Goal: Task Accomplishment & Management: Manage account settings

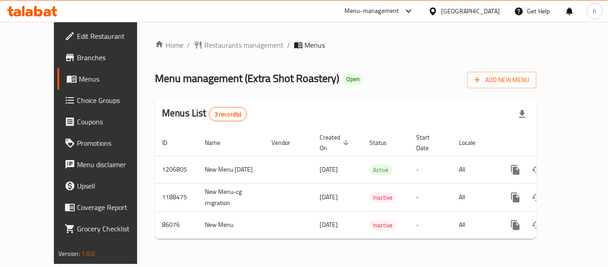
drag, startPoint x: 420, startPoint y: 11, endPoint x: 420, endPoint y: 18, distance: 6.7
click at [399, 11] on div "Menu-management" at bounding box center [372, 11] width 55 height 11
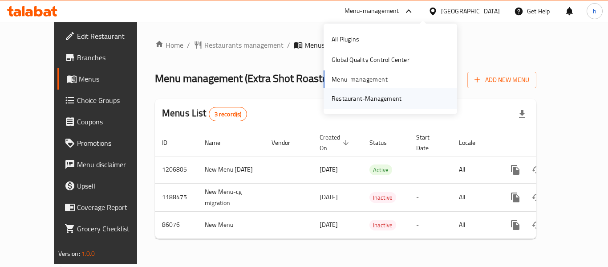
click at [405, 98] on div "Restaurant-Management" at bounding box center [367, 98] width 84 height 20
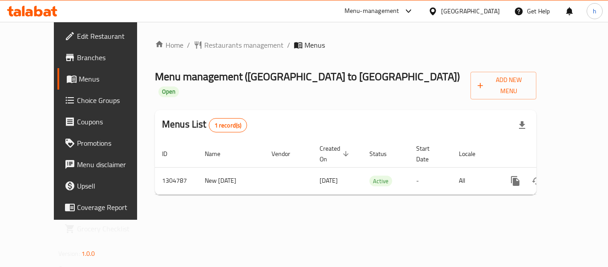
click at [490, 15] on div "[GEOGRAPHIC_DATA]" at bounding box center [470, 11] width 59 height 10
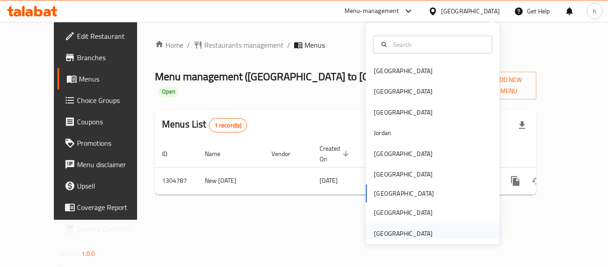
click at [451, 235] on div "United Arab Emirates" at bounding box center [433, 233] width 134 height 20
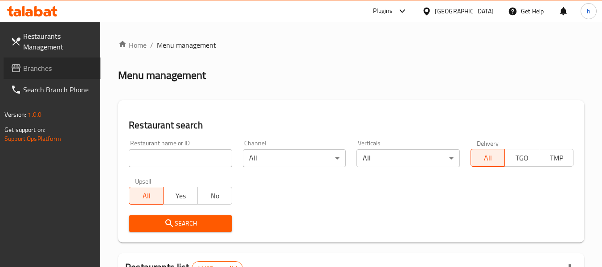
click at [49, 66] on span "Branches" at bounding box center [58, 68] width 70 height 11
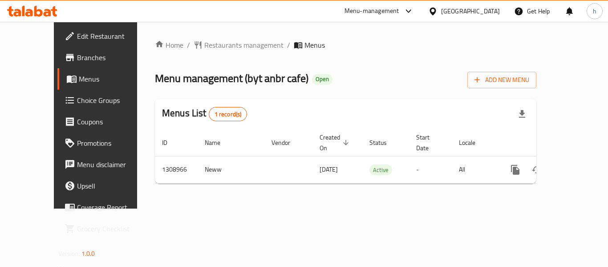
click at [438, 7] on icon at bounding box center [432, 11] width 9 height 9
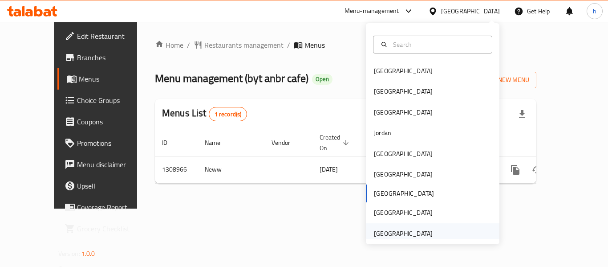
click at [404, 234] on div "[GEOGRAPHIC_DATA]" at bounding box center [403, 233] width 59 height 10
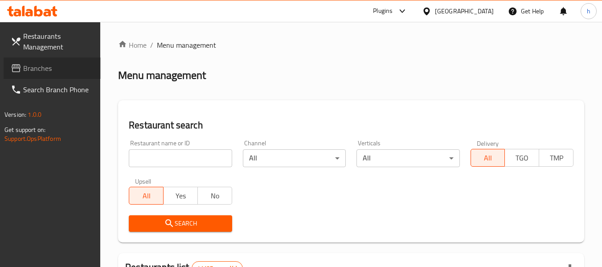
click at [34, 65] on span "Branches" at bounding box center [58, 68] width 70 height 11
click at [22, 63] on span "Branches" at bounding box center [54, 68] width 79 height 11
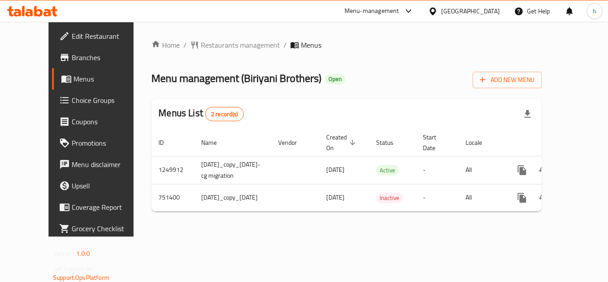
click at [456, 15] on div "[GEOGRAPHIC_DATA]" at bounding box center [470, 11] width 59 height 10
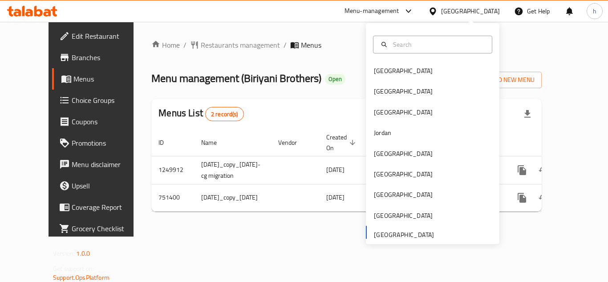
click at [422, 233] on div "[GEOGRAPHIC_DATA] [GEOGRAPHIC_DATA] [GEOGRAPHIC_DATA] [GEOGRAPHIC_DATA] [GEOGRA…" at bounding box center [433, 152] width 134 height 183
click at [400, 232] on div "[GEOGRAPHIC_DATA] [GEOGRAPHIC_DATA] [GEOGRAPHIC_DATA] [GEOGRAPHIC_DATA] [GEOGRA…" at bounding box center [433, 152] width 134 height 183
click at [395, 237] on div "[GEOGRAPHIC_DATA] [GEOGRAPHIC_DATA] [GEOGRAPHIC_DATA] [GEOGRAPHIC_DATA] [GEOGRA…" at bounding box center [433, 152] width 134 height 183
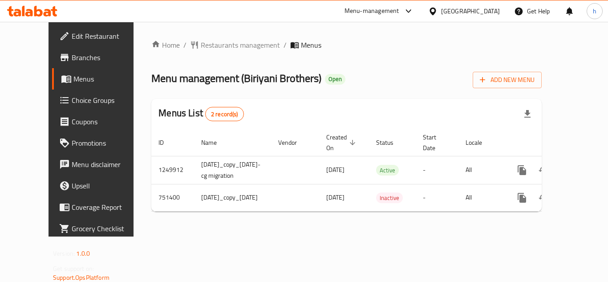
click at [316, 51] on div "Home / Restaurants management / Menus Menu management ( Biriyani Brothers ) Ope…" at bounding box center [346, 129] width 391 height 179
click at [374, 6] on div "Menu-management" at bounding box center [372, 11] width 55 height 11
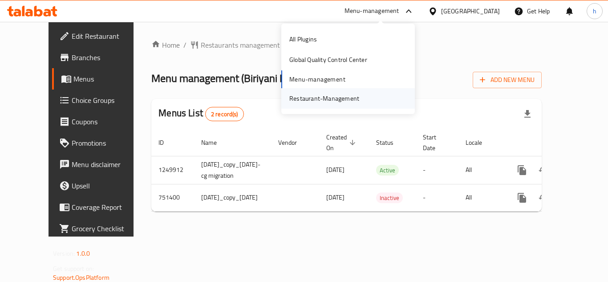
click at [339, 103] on div "Restaurant-Management" at bounding box center [324, 99] width 70 height 10
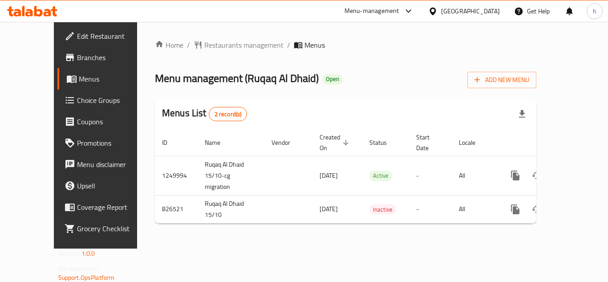
click at [468, 8] on div "United Arab Emirates" at bounding box center [470, 11] width 59 height 10
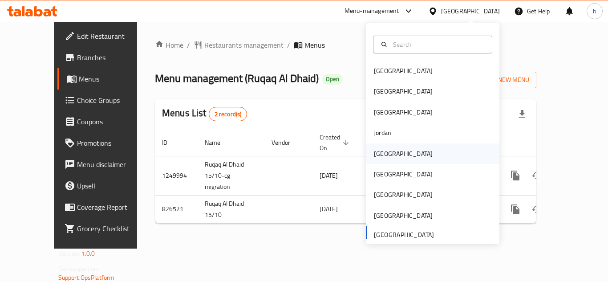
click at [405, 144] on div "[GEOGRAPHIC_DATA]" at bounding box center [433, 153] width 134 height 20
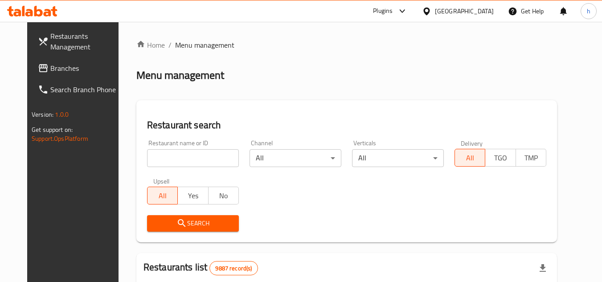
click at [50, 64] on span "Branches" at bounding box center [85, 68] width 70 height 11
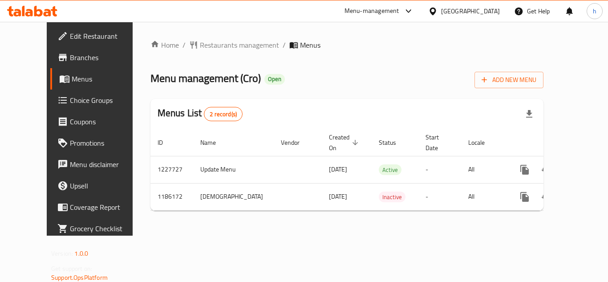
click at [399, 11] on div "Menu-management" at bounding box center [372, 11] width 55 height 11
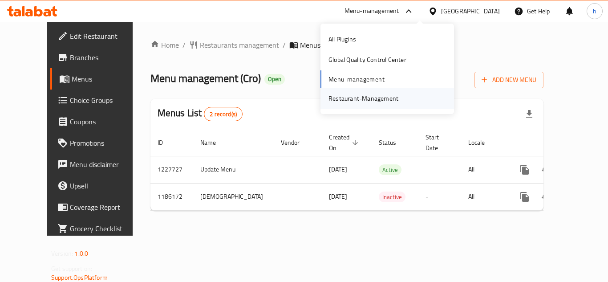
click at [409, 104] on div "Restaurant-Management" at bounding box center [388, 98] width 134 height 20
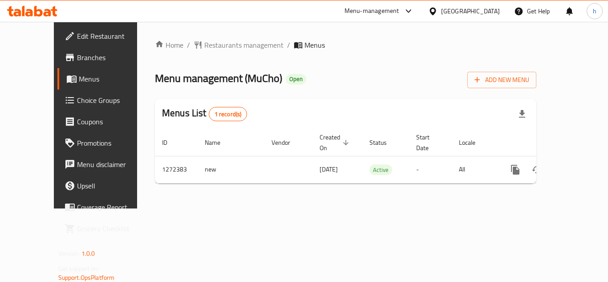
click at [399, 15] on div "Menu-management" at bounding box center [372, 11] width 55 height 11
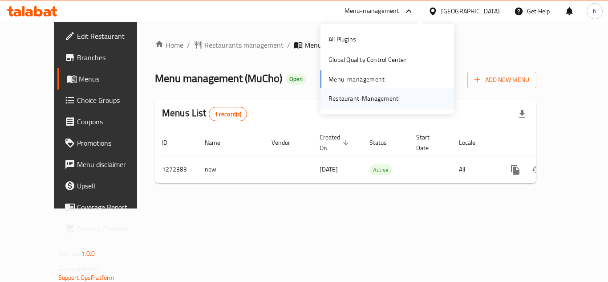
click at [367, 100] on div "Restaurant-Management" at bounding box center [364, 99] width 70 height 10
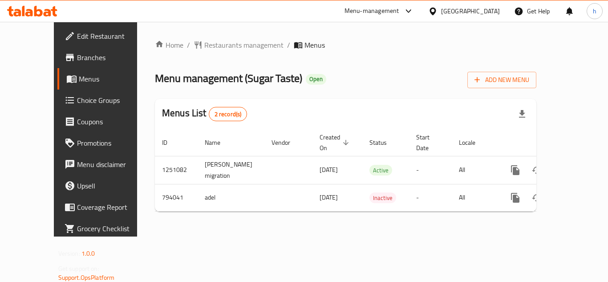
click at [438, 11] on icon at bounding box center [432, 11] width 9 height 9
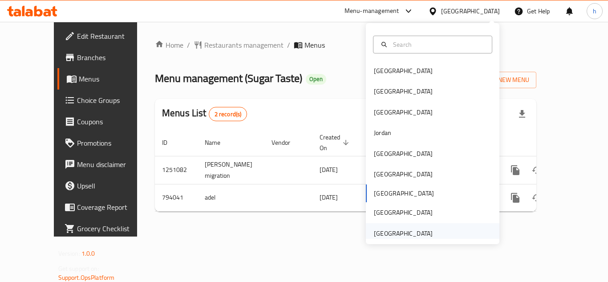
click at [435, 231] on div "[GEOGRAPHIC_DATA]" at bounding box center [433, 233] width 134 height 20
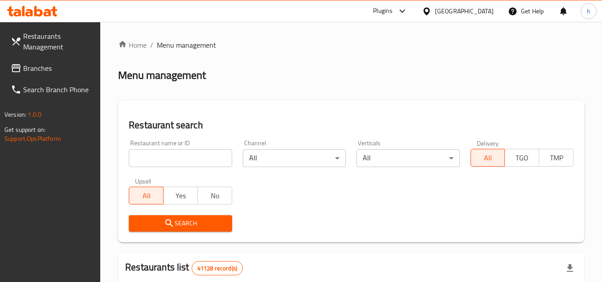
click at [30, 69] on span "Branches" at bounding box center [58, 68] width 70 height 11
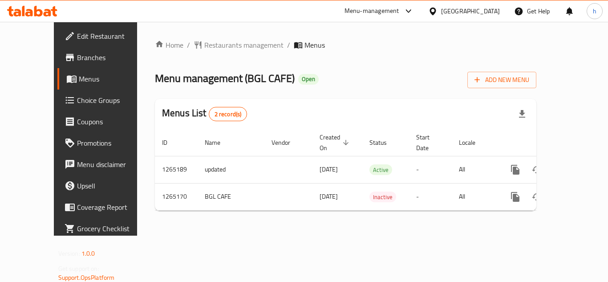
click at [446, 13] on div "[GEOGRAPHIC_DATA]" at bounding box center [470, 11] width 59 height 10
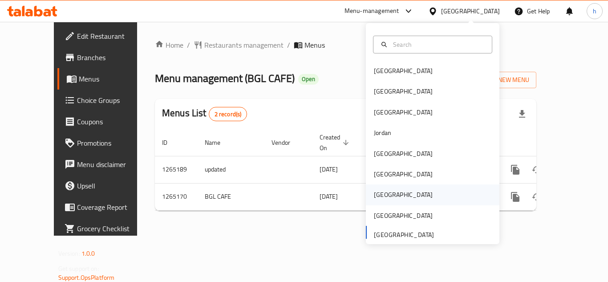
click at [388, 192] on div "[GEOGRAPHIC_DATA]" at bounding box center [403, 194] width 73 height 20
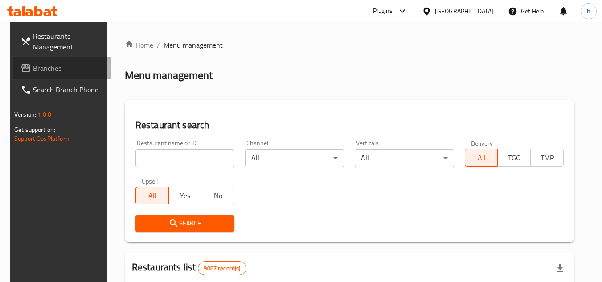
click at [41, 68] on span "Branches" at bounding box center [68, 68] width 70 height 11
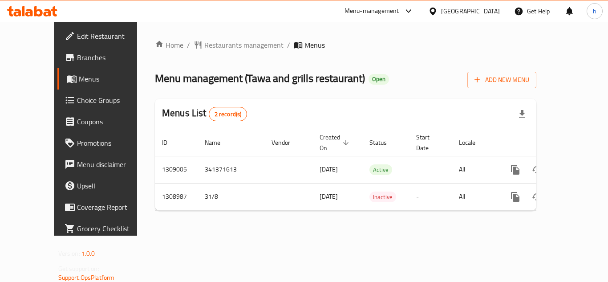
click at [486, 9] on div "[GEOGRAPHIC_DATA]" at bounding box center [470, 11] width 59 height 10
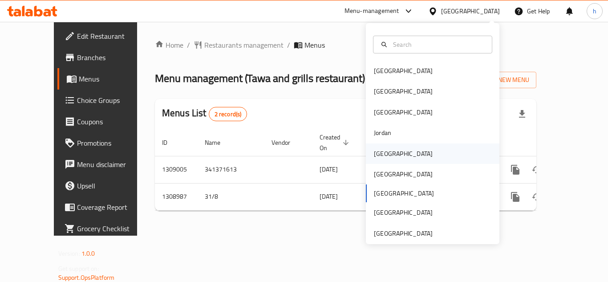
click at [388, 152] on div "Kuwait" at bounding box center [403, 153] width 73 height 20
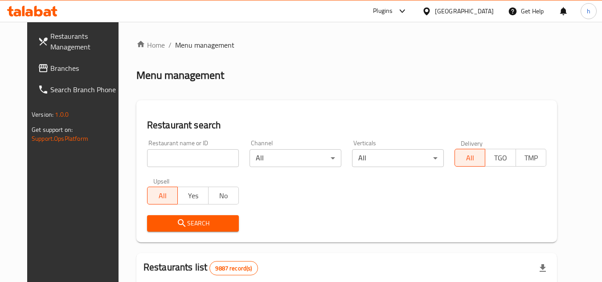
click at [50, 69] on span "Branches" at bounding box center [85, 68] width 70 height 11
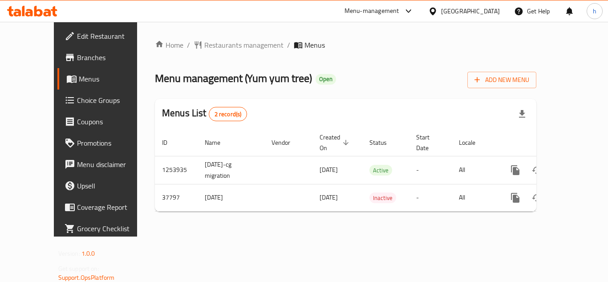
click at [441, 11] on div at bounding box center [434, 11] width 13 height 10
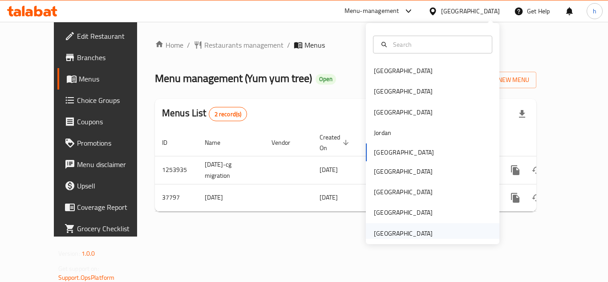
click at [436, 236] on div "[GEOGRAPHIC_DATA]" at bounding box center [433, 233] width 134 height 20
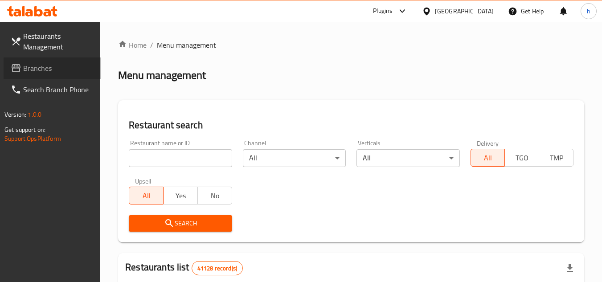
click at [49, 65] on span "Branches" at bounding box center [58, 68] width 70 height 11
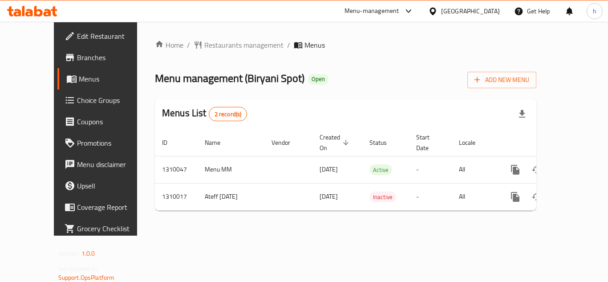
click at [450, 4] on div "[GEOGRAPHIC_DATA]" at bounding box center [464, 10] width 86 height 21
click at [462, 2] on div "[GEOGRAPHIC_DATA]" at bounding box center [464, 10] width 86 height 21
click at [468, 19] on div "[GEOGRAPHIC_DATA]" at bounding box center [464, 10] width 86 height 21
click at [468, 17] on div "[GEOGRAPHIC_DATA]" at bounding box center [464, 10] width 86 height 21
click at [449, 12] on div "[GEOGRAPHIC_DATA]" at bounding box center [470, 11] width 59 height 10
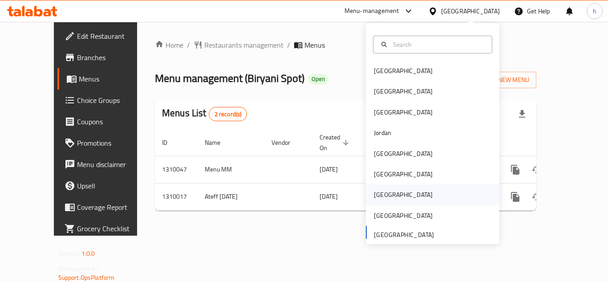
click at [385, 189] on div "Qatar" at bounding box center [403, 194] width 73 height 20
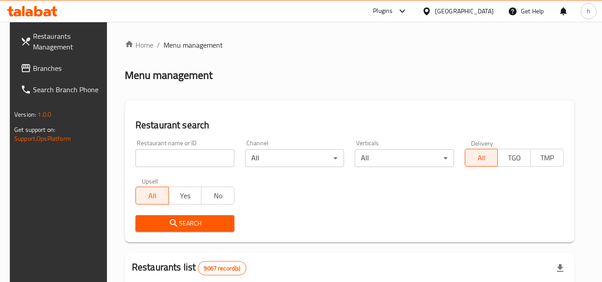
click at [53, 72] on span "Branches" at bounding box center [68, 68] width 70 height 11
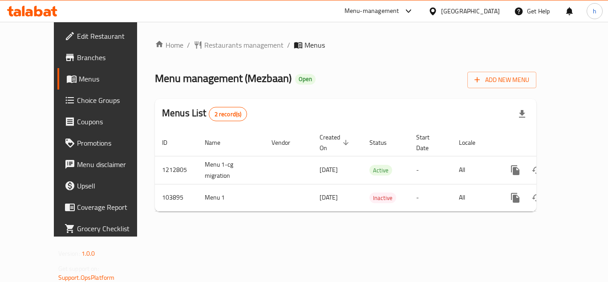
click at [362, 18] on div "Menu-management" at bounding box center [380, 10] width 84 height 21
click at [368, 11] on div "Menu-management" at bounding box center [372, 11] width 55 height 11
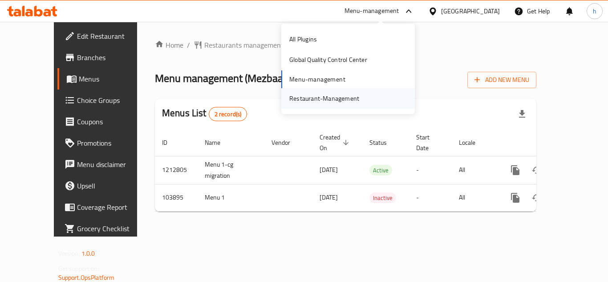
click at [349, 95] on div "Restaurant-Management" at bounding box center [324, 99] width 70 height 10
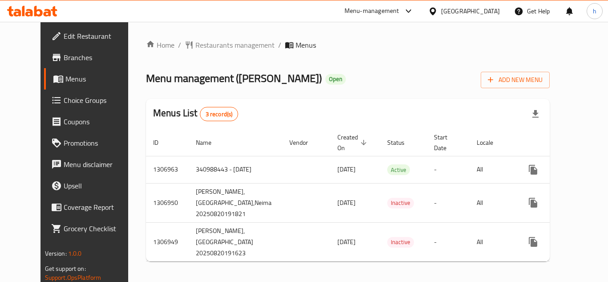
click at [451, 10] on div "[GEOGRAPHIC_DATA]" at bounding box center [470, 11] width 59 height 10
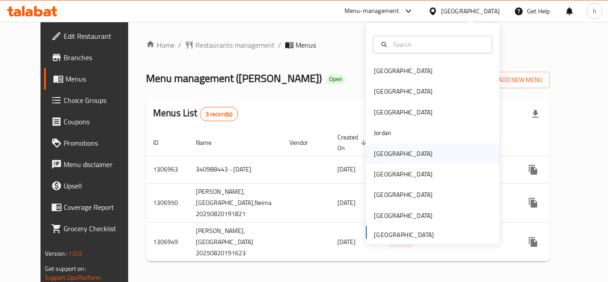
click at [375, 157] on div "Kuwait" at bounding box center [403, 154] width 59 height 10
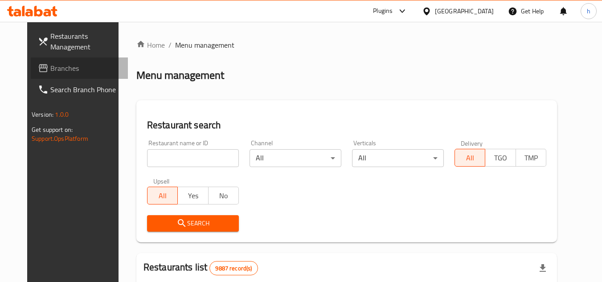
click at [50, 72] on span "Branches" at bounding box center [85, 68] width 70 height 11
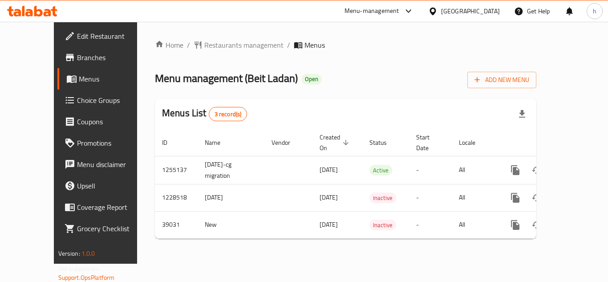
click at [489, 12] on div "Kuwait" at bounding box center [470, 11] width 59 height 10
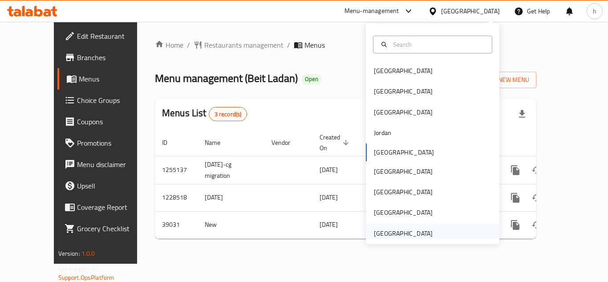
click at [426, 235] on div "[GEOGRAPHIC_DATA]" at bounding box center [403, 233] width 73 height 20
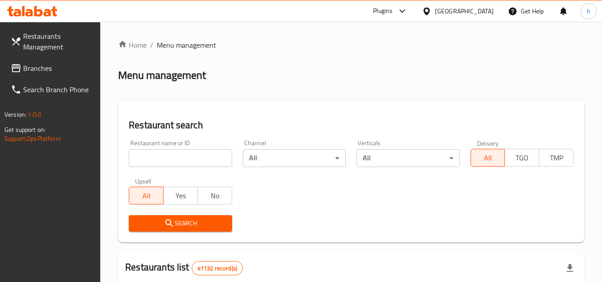
click at [61, 71] on span "Branches" at bounding box center [58, 68] width 70 height 11
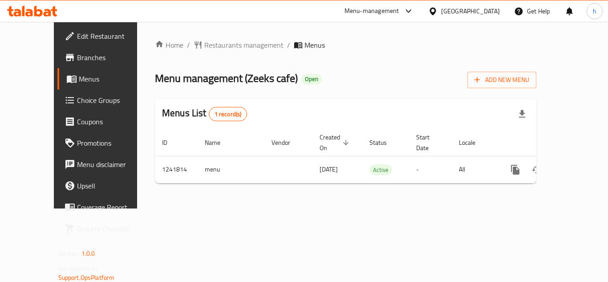
click at [393, 11] on div "Menu-management" at bounding box center [372, 11] width 55 height 11
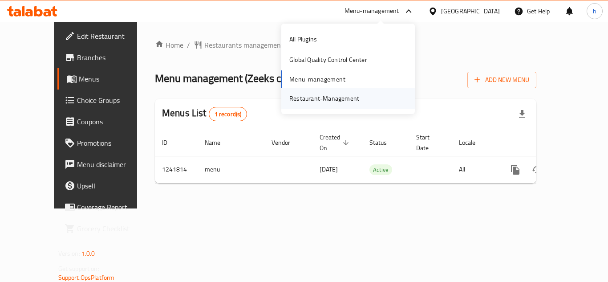
click at [344, 94] on div "Restaurant-Management" at bounding box center [324, 99] width 70 height 10
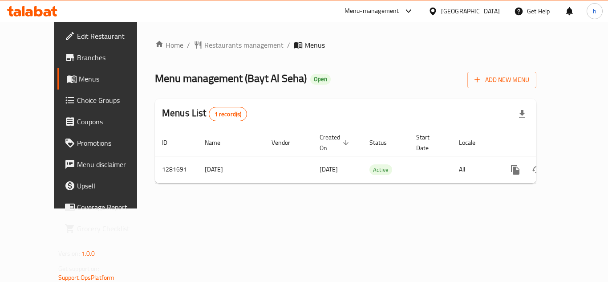
click at [461, 7] on div "[GEOGRAPHIC_DATA]" at bounding box center [470, 11] width 59 height 10
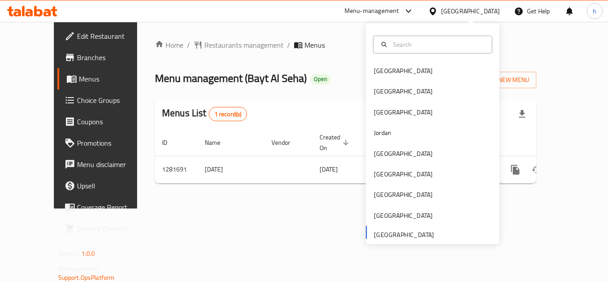
click at [290, 204] on div "Home / Restaurants management / Menus Menu management ( Bayt Al Seha ) Open Add…" at bounding box center [345, 115] width 417 height 187
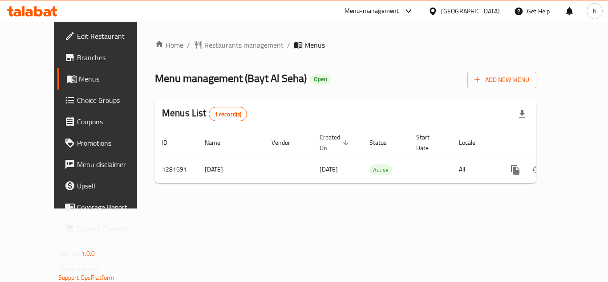
click at [392, 15] on div "Menu-management" at bounding box center [372, 11] width 55 height 11
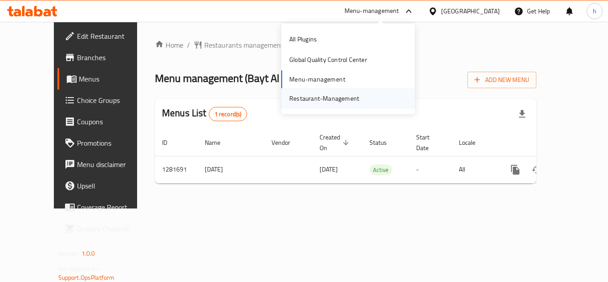
click at [380, 93] on div "Restaurant-Management" at bounding box center [348, 98] width 134 height 20
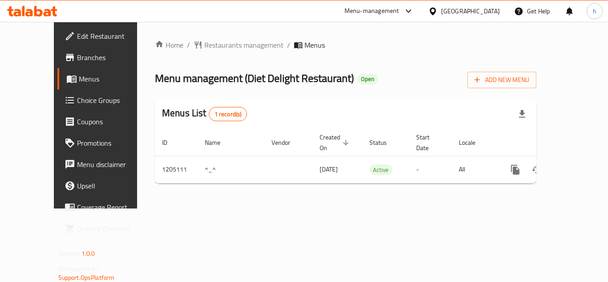
click at [377, 7] on div "Menu-management" at bounding box center [372, 11] width 55 height 11
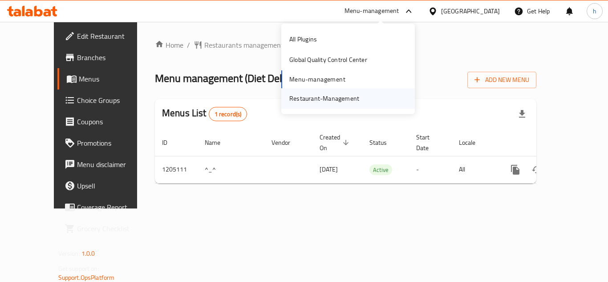
click at [361, 100] on div "Restaurant-Management" at bounding box center [324, 98] width 84 height 20
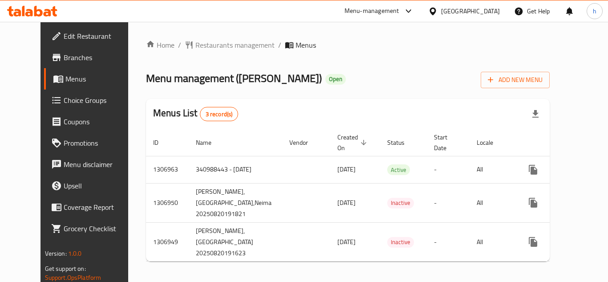
click at [476, 13] on div "[GEOGRAPHIC_DATA]" at bounding box center [470, 11] width 59 height 10
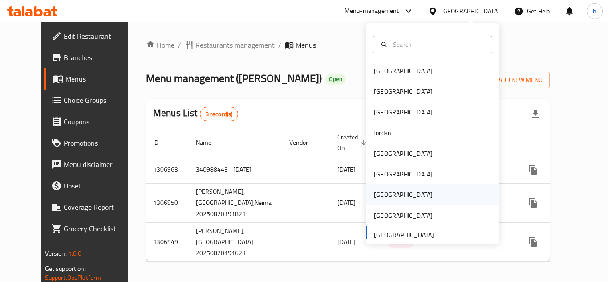
click at [404, 195] on div "[GEOGRAPHIC_DATA]" at bounding box center [433, 194] width 134 height 20
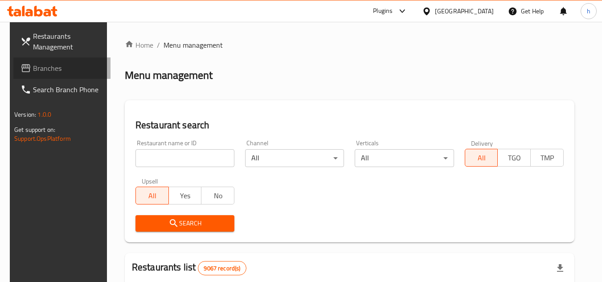
click at [47, 72] on span "Branches" at bounding box center [68, 68] width 70 height 11
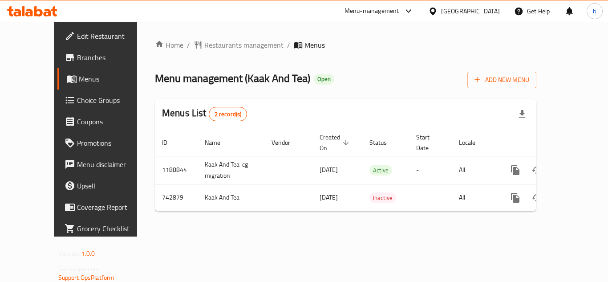
click at [438, 8] on icon at bounding box center [432, 11] width 9 height 9
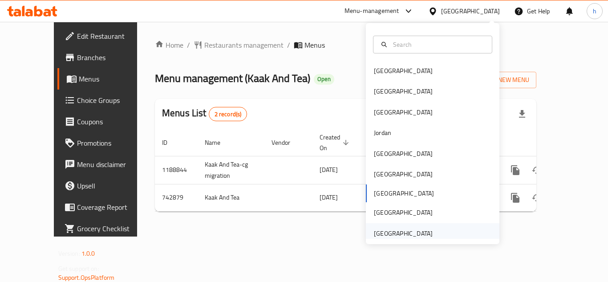
click at [444, 233] on div "[GEOGRAPHIC_DATA]" at bounding box center [433, 233] width 134 height 20
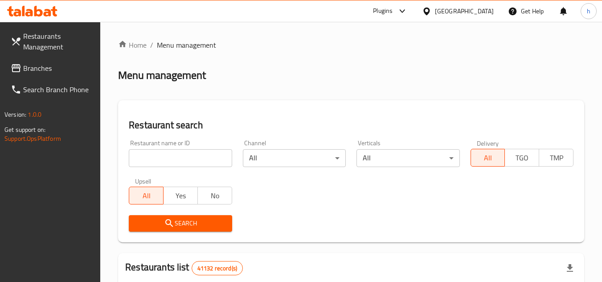
click at [57, 62] on link "Branches" at bounding box center [52, 67] width 97 height 21
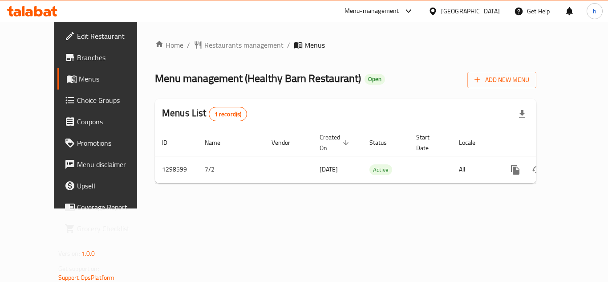
click at [413, 8] on icon at bounding box center [408, 11] width 11 height 11
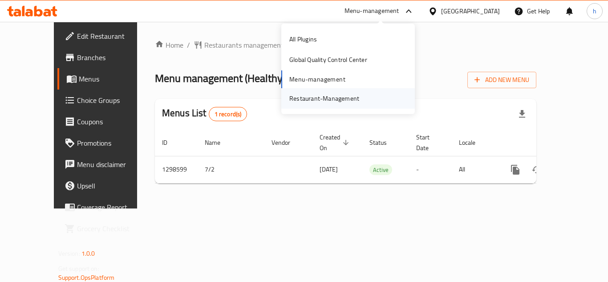
click at [370, 102] on div "Restaurant-Management" at bounding box center [348, 98] width 134 height 20
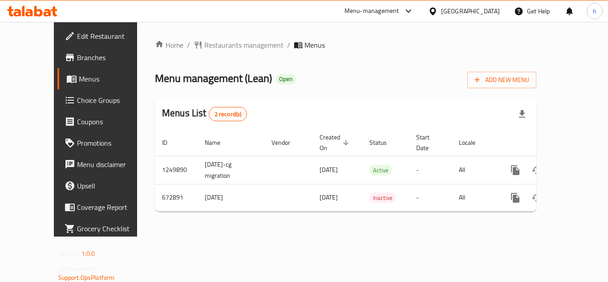
click at [481, 6] on div "[GEOGRAPHIC_DATA]" at bounding box center [470, 11] width 59 height 10
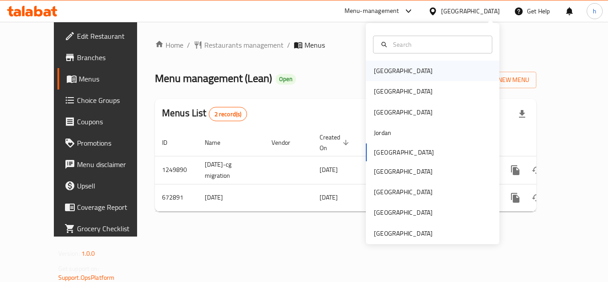
click at [399, 73] on div "[GEOGRAPHIC_DATA]" at bounding box center [433, 71] width 134 height 20
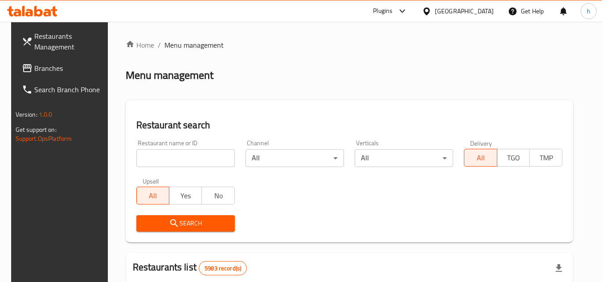
click at [34, 68] on span "Branches" at bounding box center [69, 68] width 70 height 11
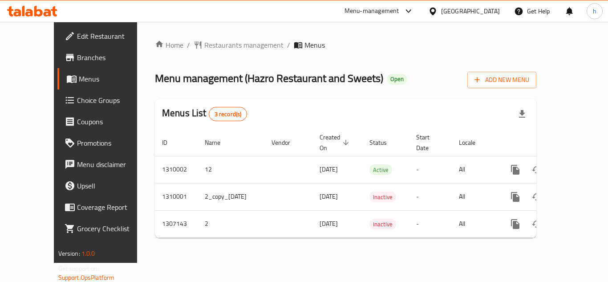
click at [491, 12] on div "[GEOGRAPHIC_DATA]" at bounding box center [470, 11] width 59 height 10
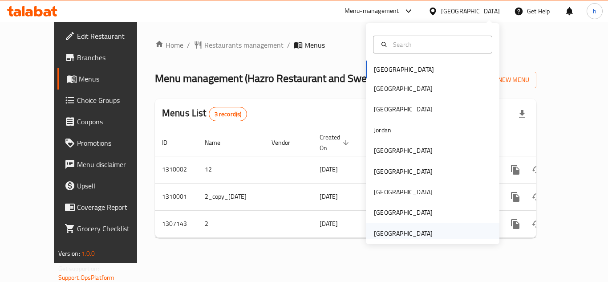
click at [423, 230] on div "[GEOGRAPHIC_DATA]" at bounding box center [403, 233] width 59 height 10
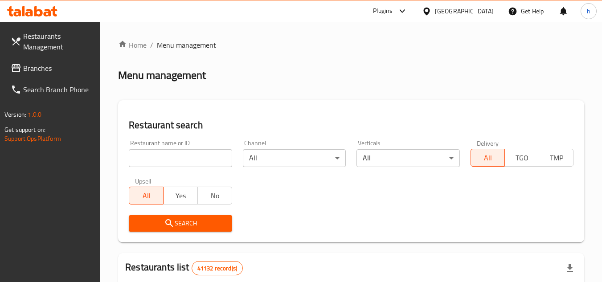
click at [69, 70] on span "Branches" at bounding box center [58, 68] width 70 height 11
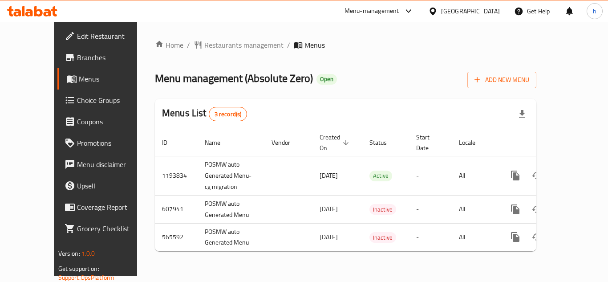
click at [363, 17] on div "Menu-management" at bounding box center [380, 10] width 84 height 21
click at [371, 9] on div "Menu-management" at bounding box center [372, 11] width 55 height 11
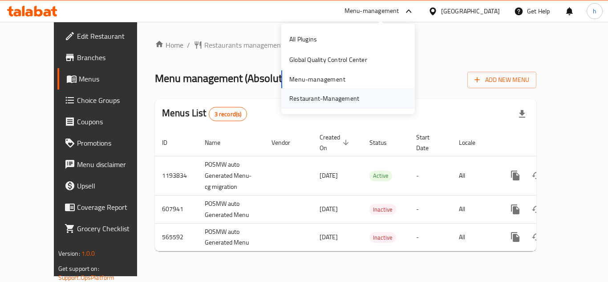
click at [332, 97] on div "Restaurant-Management" at bounding box center [324, 99] width 70 height 10
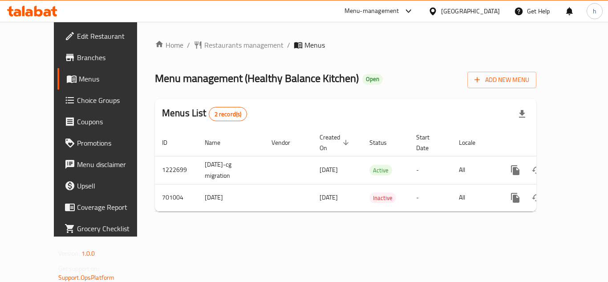
click at [468, 15] on div "[GEOGRAPHIC_DATA]" at bounding box center [470, 11] width 59 height 10
click at [379, 10] on div "Menu-management" at bounding box center [372, 11] width 55 height 11
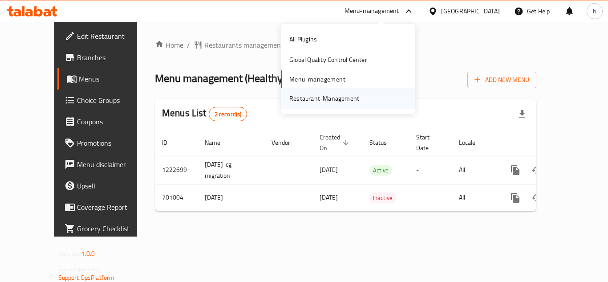
click at [366, 99] on div "Restaurant-Management" at bounding box center [348, 98] width 134 height 20
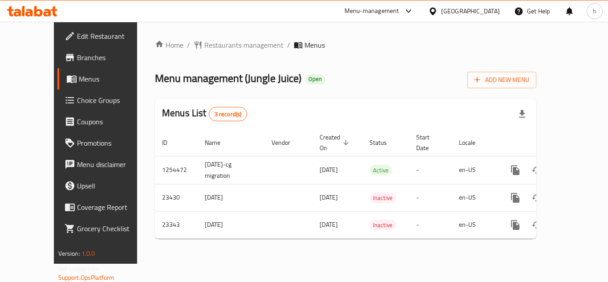
click at [485, 15] on div "[GEOGRAPHIC_DATA]" at bounding box center [470, 11] width 59 height 10
click at [396, 12] on div "Menu-management" at bounding box center [372, 11] width 55 height 11
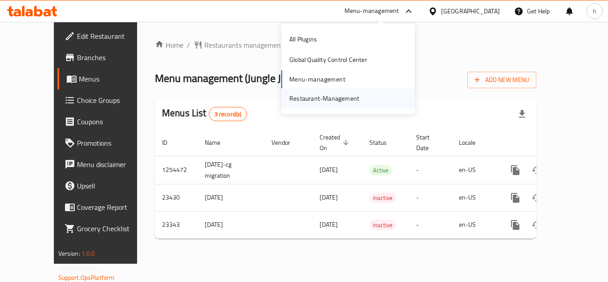
click at [376, 97] on div "Restaurant-Management" at bounding box center [348, 98] width 134 height 20
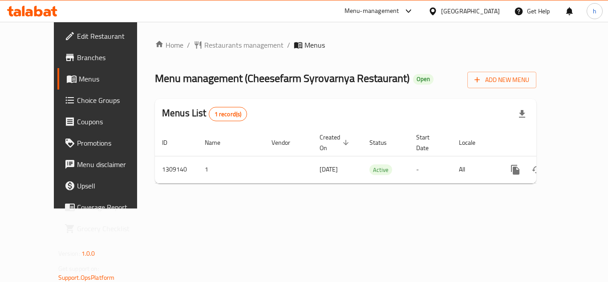
click at [452, 15] on div "[GEOGRAPHIC_DATA]" at bounding box center [470, 11] width 59 height 10
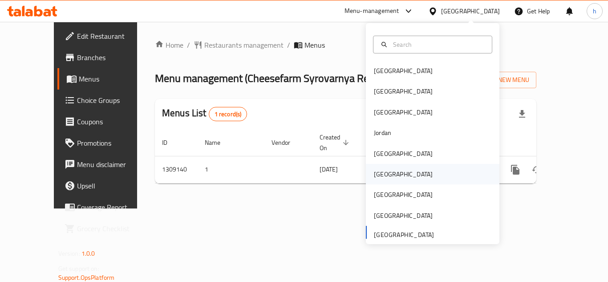
click at [385, 177] on div "[GEOGRAPHIC_DATA]" at bounding box center [403, 174] width 73 height 20
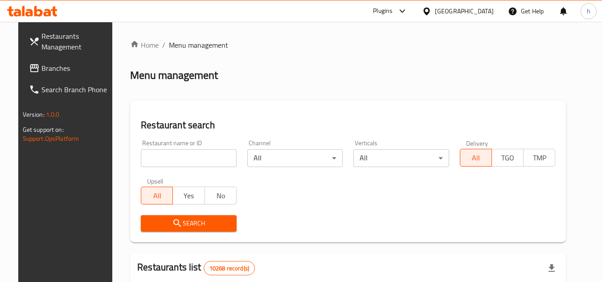
click at [67, 64] on span "Branches" at bounding box center [76, 68] width 70 height 11
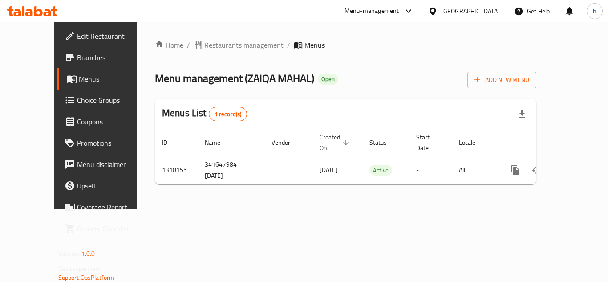
click at [487, 4] on div "[GEOGRAPHIC_DATA]" at bounding box center [464, 10] width 86 height 21
click at [491, 9] on div "[GEOGRAPHIC_DATA]" at bounding box center [470, 11] width 59 height 10
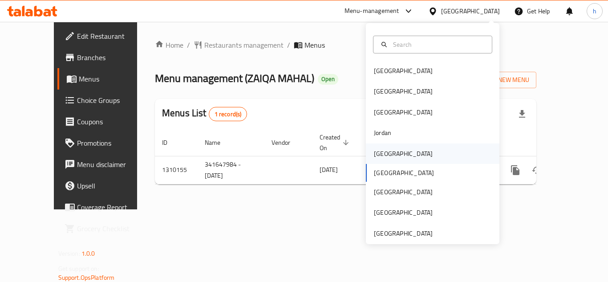
click at [387, 152] on div "[GEOGRAPHIC_DATA]" at bounding box center [403, 153] width 73 height 20
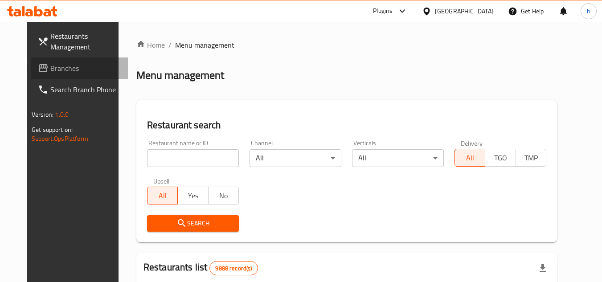
click at [45, 61] on link "Branches" at bounding box center [79, 67] width 97 height 21
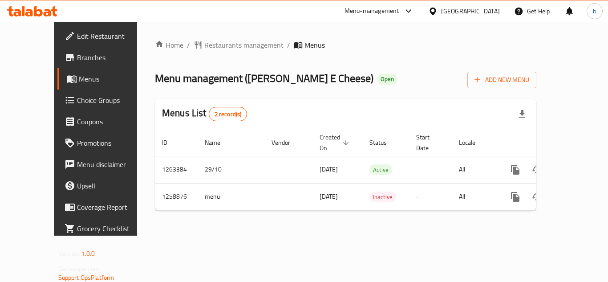
click at [399, 10] on div "Menu-management" at bounding box center [372, 11] width 55 height 11
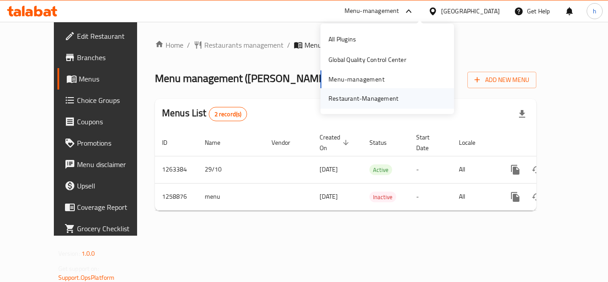
click at [409, 101] on div "Restaurant-Management" at bounding box center [388, 98] width 134 height 20
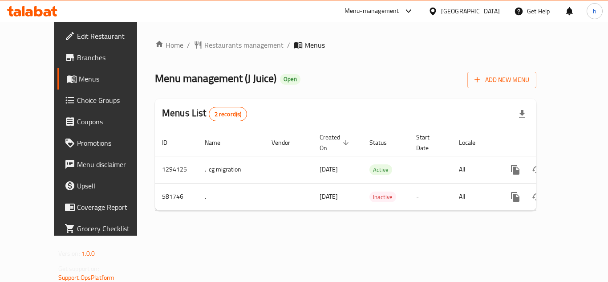
click at [438, 11] on icon at bounding box center [432, 11] width 9 height 9
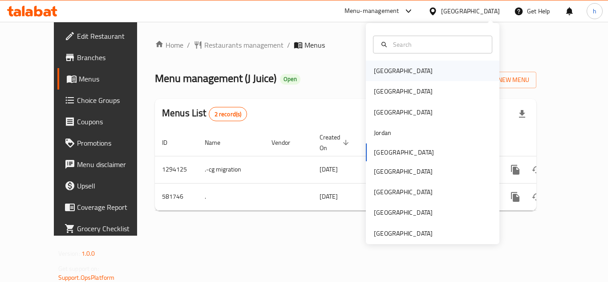
click at [409, 72] on div "[GEOGRAPHIC_DATA]" at bounding box center [433, 71] width 134 height 20
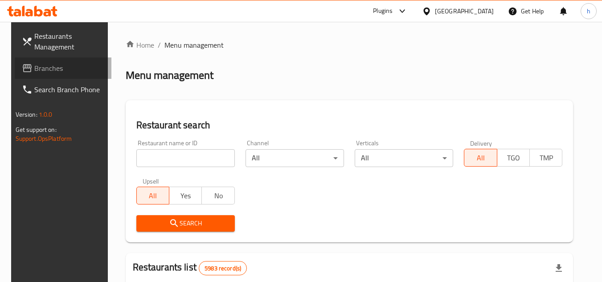
click at [34, 69] on span "Branches" at bounding box center [69, 68] width 70 height 11
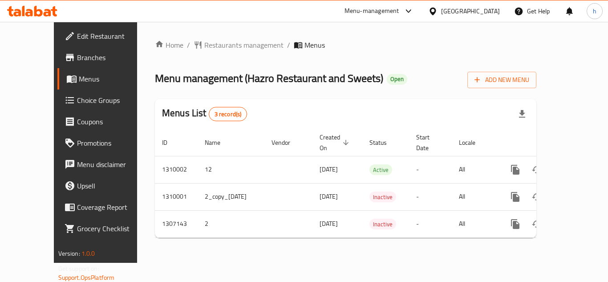
click at [481, 3] on div "[GEOGRAPHIC_DATA]" at bounding box center [464, 10] width 86 height 21
click at [481, 17] on div "[GEOGRAPHIC_DATA]" at bounding box center [464, 10] width 86 height 21
click at [483, 0] on div "[GEOGRAPHIC_DATA]" at bounding box center [464, 10] width 86 height 21
click at [484, 5] on div "[GEOGRAPHIC_DATA]" at bounding box center [464, 10] width 86 height 21
click at [487, 12] on div "[GEOGRAPHIC_DATA]" at bounding box center [470, 11] width 59 height 10
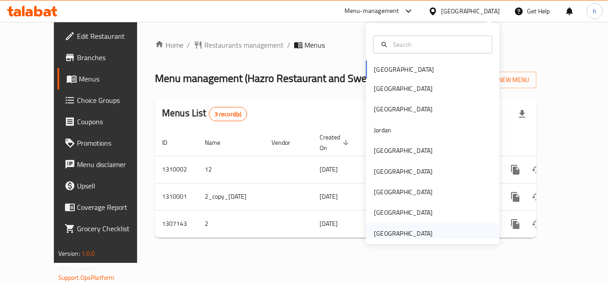
click at [411, 229] on div "[GEOGRAPHIC_DATA]" at bounding box center [403, 233] width 59 height 10
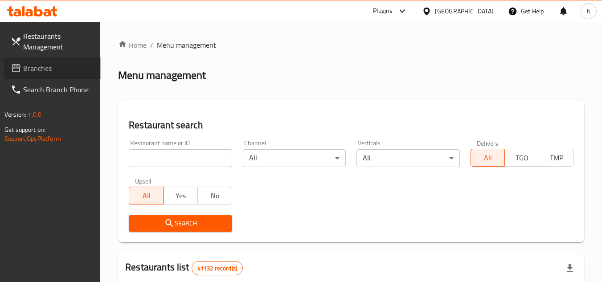
click at [89, 69] on span "Branches" at bounding box center [58, 68] width 70 height 11
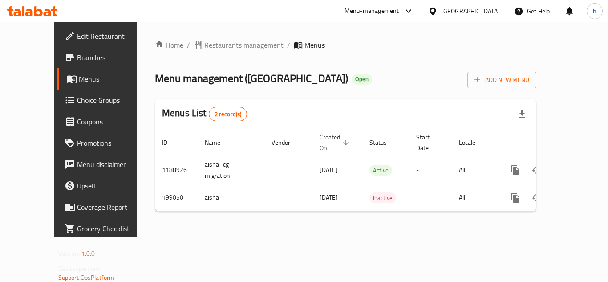
click at [485, 13] on div "[GEOGRAPHIC_DATA]" at bounding box center [470, 11] width 59 height 10
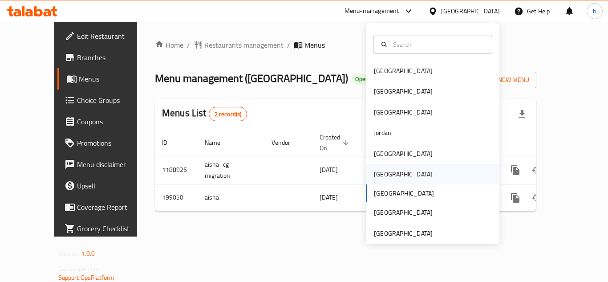
click at [396, 172] on div "[GEOGRAPHIC_DATA]" at bounding box center [433, 174] width 134 height 20
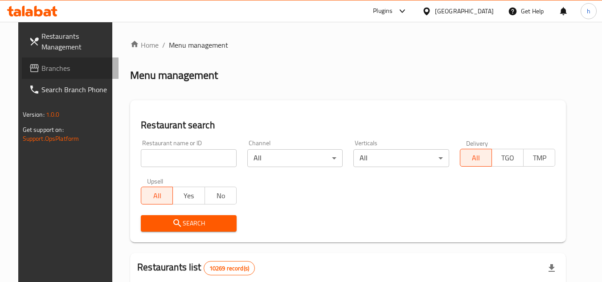
click at [57, 69] on span "Branches" at bounding box center [76, 68] width 70 height 11
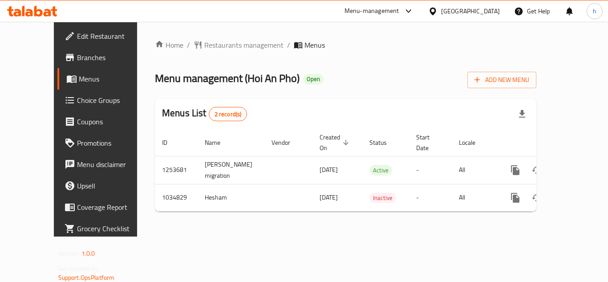
click at [470, 12] on div "[GEOGRAPHIC_DATA]" at bounding box center [464, 10] width 86 height 21
click at [496, 10] on div "[GEOGRAPHIC_DATA]" at bounding box center [470, 11] width 59 height 10
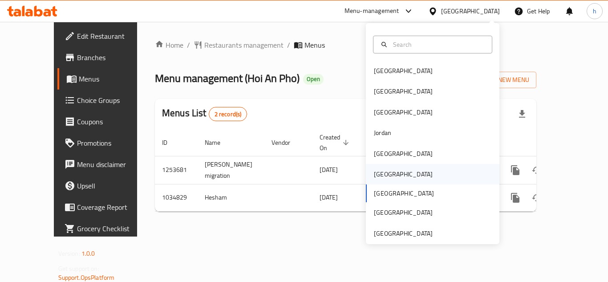
click at [398, 175] on div "[GEOGRAPHIC_DATA]" at bounding box center [433, 174] width 134 height 20
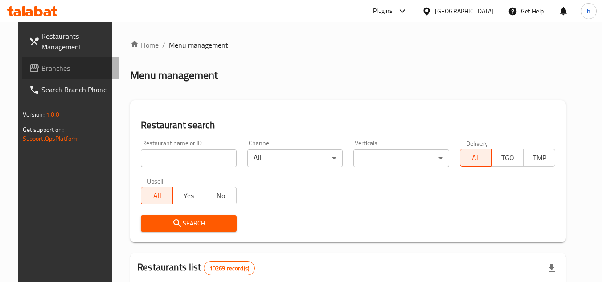
click at [56, 75] on link "Branches" at bounding box center [70, 67] width 97 height 21
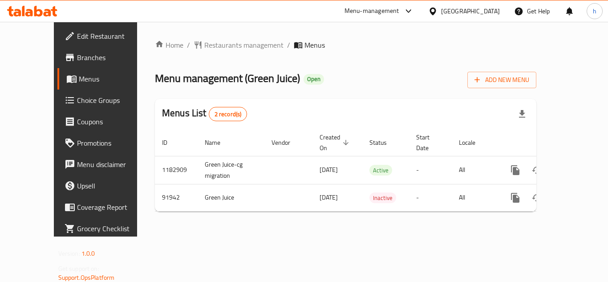
click at [485, 12] on div "[GEOGRAPHIC_DATA]" at bounding box center [470, 11] width 59 height 10
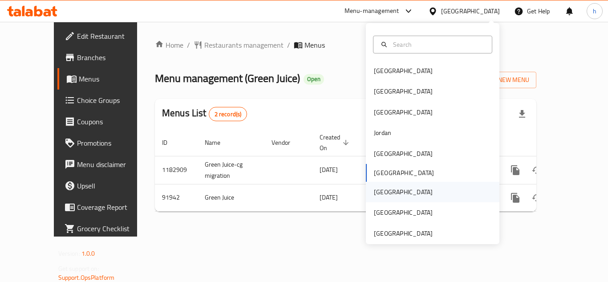
click at [407, 194] on div "[GEOGRAPHIC_DATA]" at bounding box center [433, 192] width 134 height 20
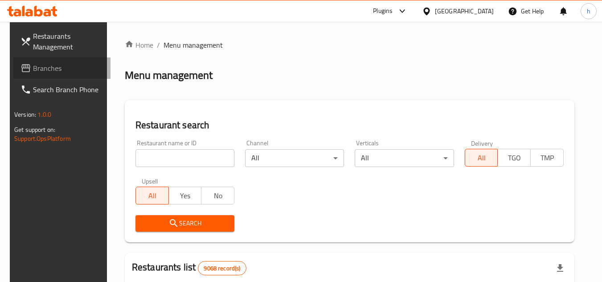
click at [39, 66] on span "Branches" at bounding box center [68, 68] width 70 height 11
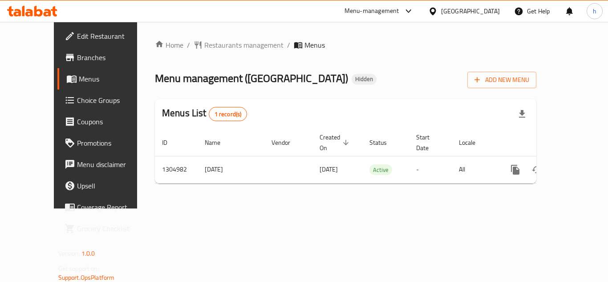
click at [438, 12] on icon at bounding box center [432, 11] width 9 height 9
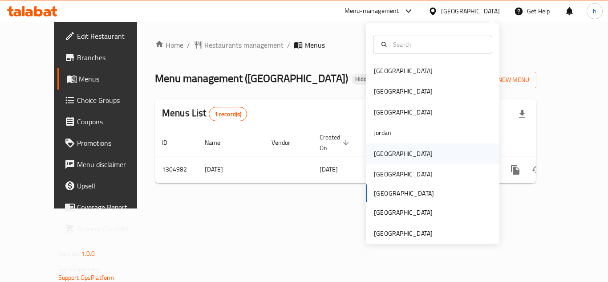
click at [394, 159] on div "[GEOGRAPHIC_DATA]" at bounding box center [433, 153] width 134 height 20
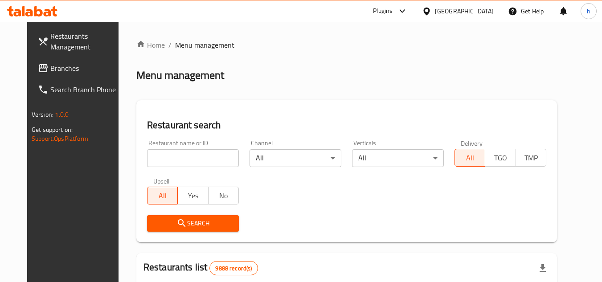
click at [50, 73] on span "Branches" at bounding box center [85, 68] width 70 height 11
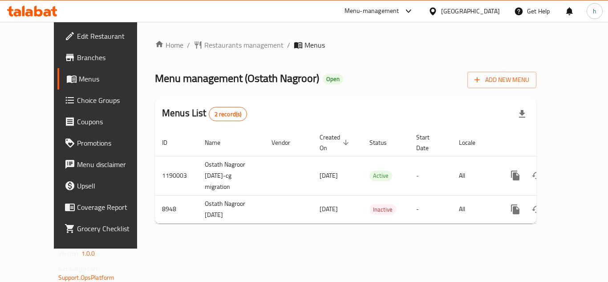
click at [399, 6] on div "Menu-management" at bounding box center [372, 11] width 55 height 11
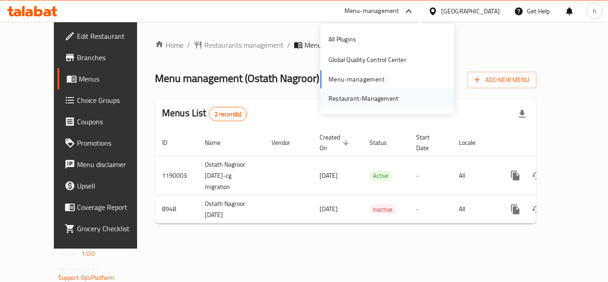
click at [393, 101] on div "Restaurant-Management" at bounding box center [364, 99] width 70 height 10
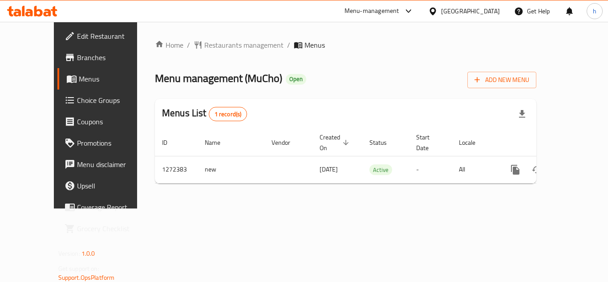
click at [488, 15] on div "[GEOGRAPHIC_DATA]" at bounding box center [470, 11] width 59 height 10
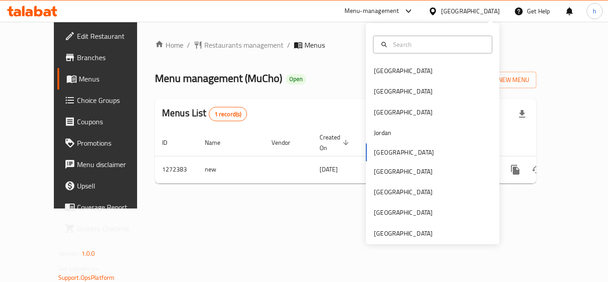
click at [438, 239] on div "[GEOGRAPHIC_DATA] [GEOGRAPHIC_DATA] [GEOGRAPHIC_DATA] [GEOGRAPHIC_DATA] [GEOGRA…" at bounding box center [433, 133] width 134 height 221
click at [417, 234] on div "[GEOGRAPHIC_DATA]" at bounding box center [403, 233] width 59 height 10
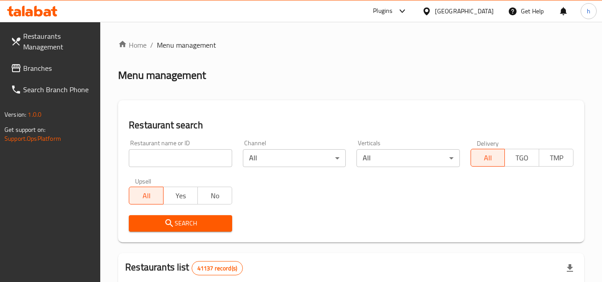
click at [37, 65] on span "Branches" at bounding box center [58, 68] width 70 height 11
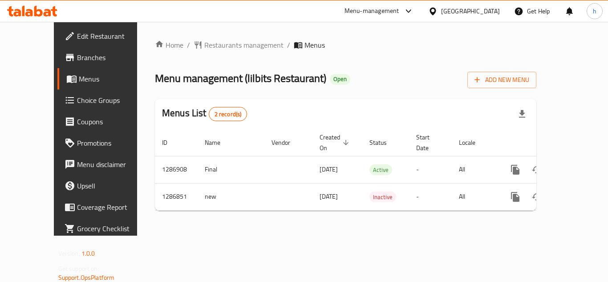
click at [392, 13] on div "Menu-management" at bounding box center [372, 11] width 55 height 11
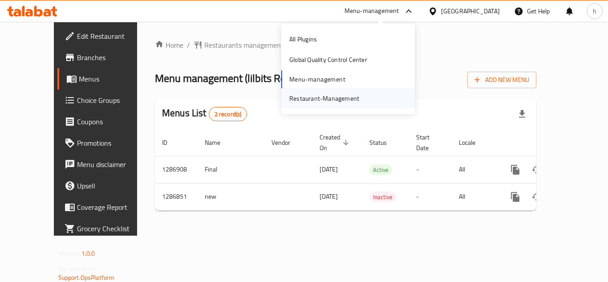
click at [336, 104] on div "Restaurant-Management" at bounding box center [324, 98] width 84 height 20
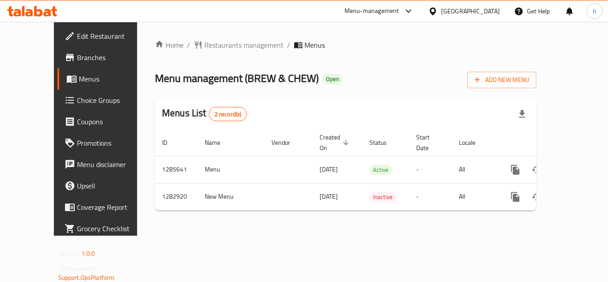
click at [440, 10] on div at bounding box center [434, 11] width 13 height 10
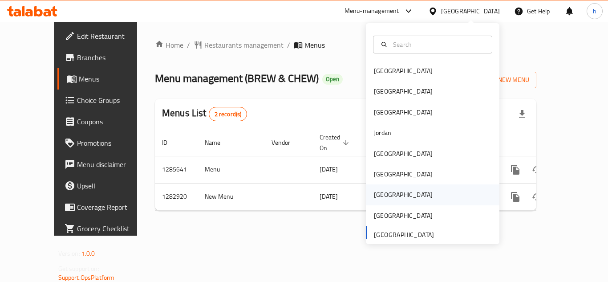
click at [383, 194] on div "[GEOGRAPHIC_DATA]" at bounding box center [403, 195] width 59 height 10
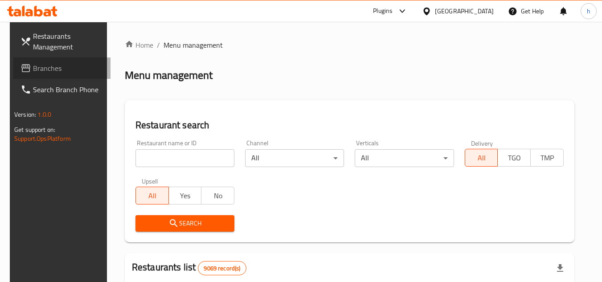
click at [54, 69] on span "Branches" at bounding box center [68, 68] width 70 height 11
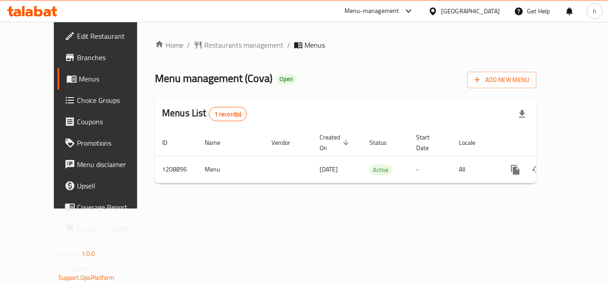
click at [493, 9] on div "[GEOGRAPHIC_DATA]" at bounding box center [470, 11] width 59 height 10
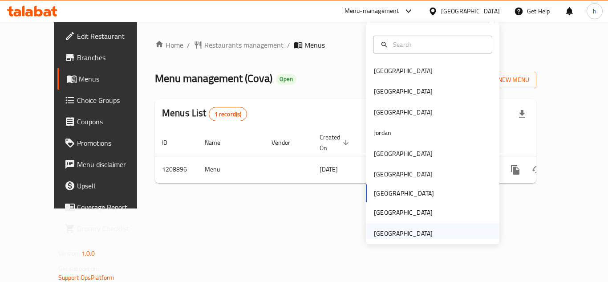
click at [436, 238] on div "[GEOGRAPHIC_DATA]" at bounding box center [433, 233] width 134 height 20
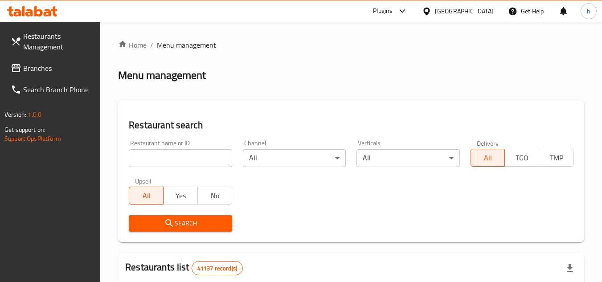
click at [73, 60] on link "Branches" at bounding box center [52, 67] width 97 height 21
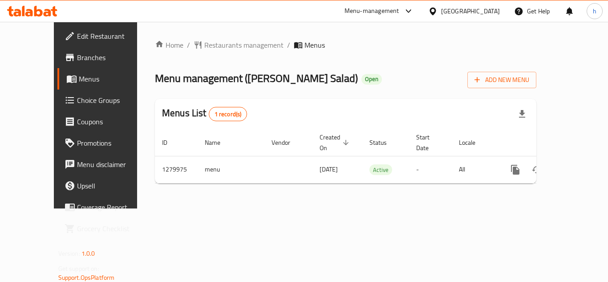
click at [460, 14] on div "[GEOGRAPHIC_DATA]" at bounding box center [470, 11] width 59 height 10
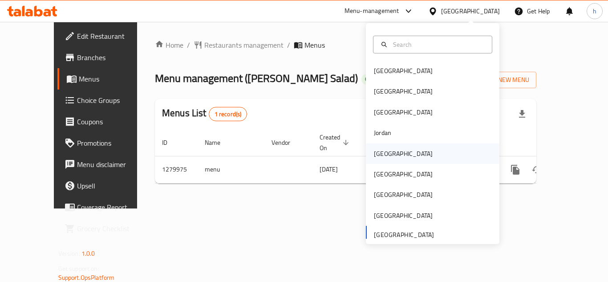
click at [384, 161] on div "[GEOGRAPHIC_DATA]" at bounding box center [403, 153] width 73 height 20
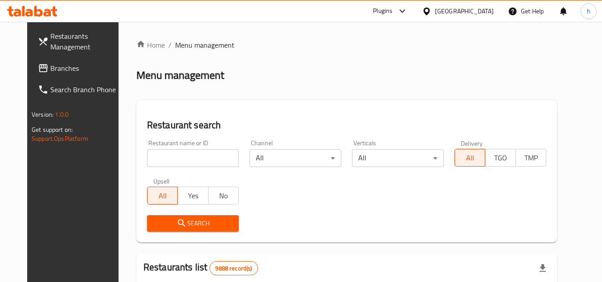
click at [63, 65] on span "Branches" at bounding box center [85, 68] width 70 height 11
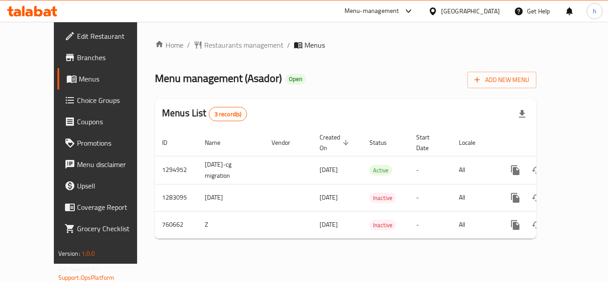
click at [482, 16] on div "[GEOGRAPHIC_DATA]" at bounding box center [470, 11] width 59 height 10
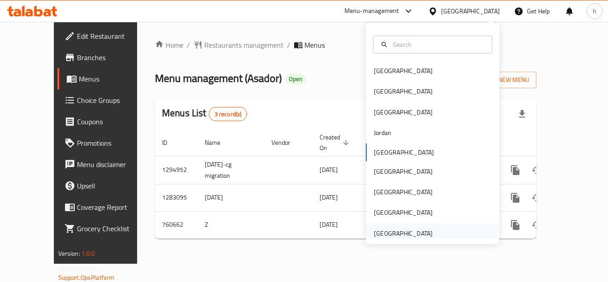
click at [438, 229] on div "[GEOGRAPHIC_DATA]" at bounding box center [433, 233] width 134 height 20
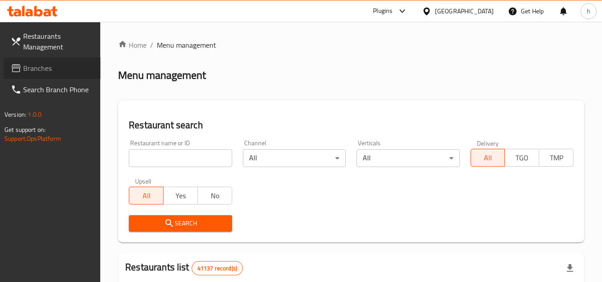
click at [48, 68] on span "Branches" at bounding box center [58, 68] width 70 height 11
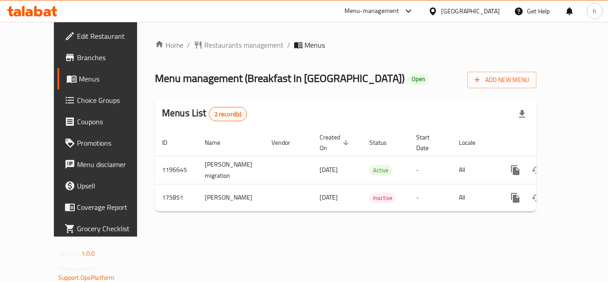
click at [387, 9] on div "Menu-management" at bounding box center [372, 11] width 55 height 11
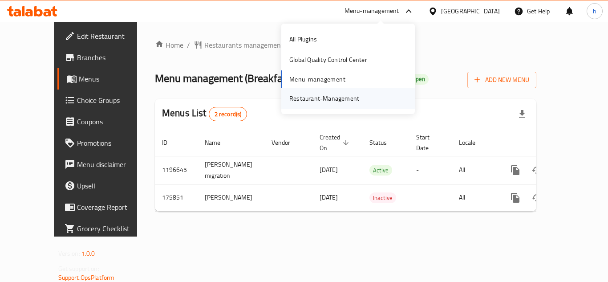
click at [371, 94] on div "Restaurant-Management" at bounding box center [348, 98] width 134 height 20
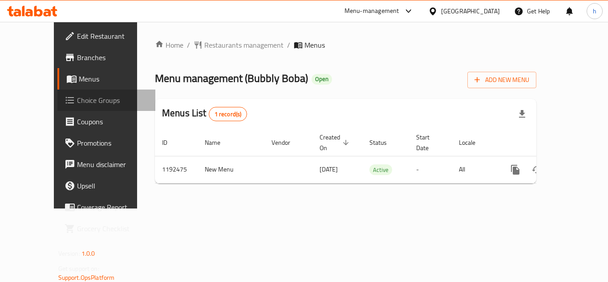
click at [77, 103] on span "Choice Groups" at bounding box center [112, 100] width 71 height 11
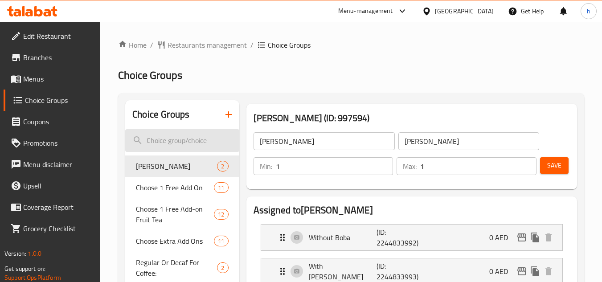
paste input "Select additional add-ons"
type input "Select additional add-ons"
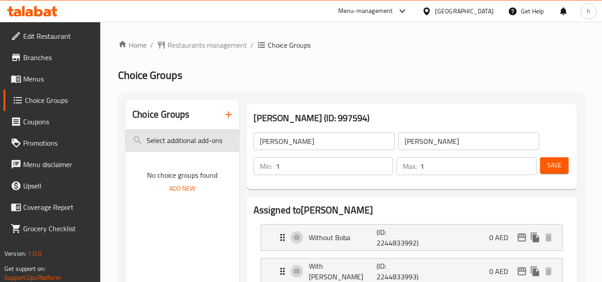
drag, startPoint x: 227, startPoint y: 146, endPoint x: 136, endPoint y: 151, distance: 91.0
click at [136, 151] on input "Select additional add-ons" at bounding box center [182, 140] width 114 height 23
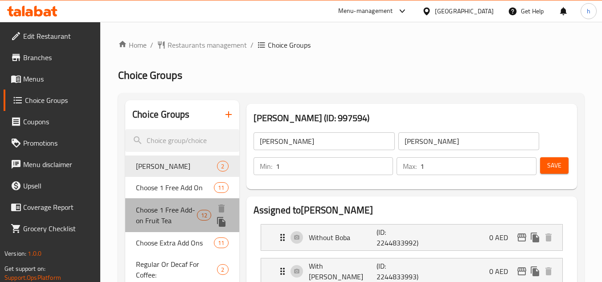
click at [151, 213] on span "Choose 1 Free Add-on Fruit Tea" at bounding box center [166, 214] width 61 height 21
type input "Choose 1 Free Add-on Fruit Tea"
type input "اختر إضافة واحدة مجانية لشاي الفاكهة"
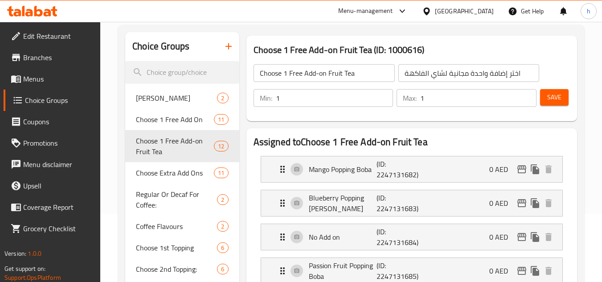
scroll to position [89, 0]
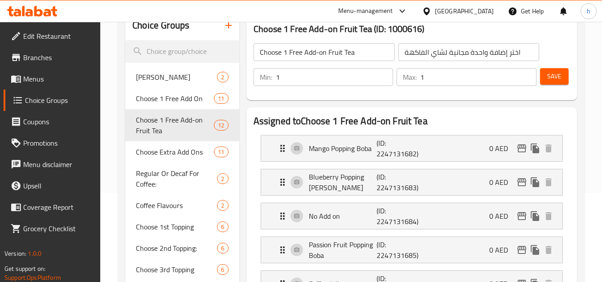
click at [385, 6] on div "Menu-management" at bounding box center [365, 11] width 55 height 11
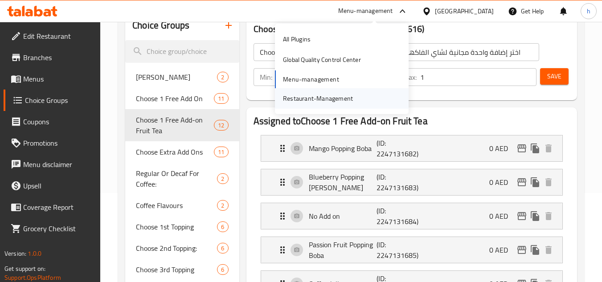
click at [335, 98] on div "Restaurant-Management" at bounding box center [318, 99] width 70 height 10
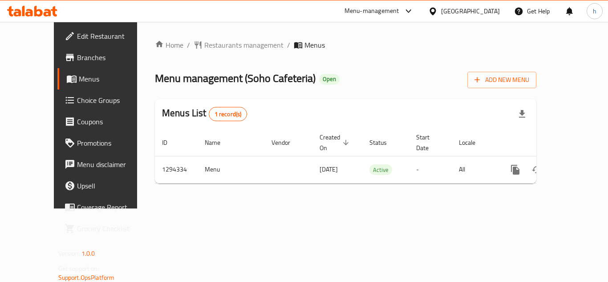
click at [401, 7] on div at bounding box center [406, 11] width 15 height 11
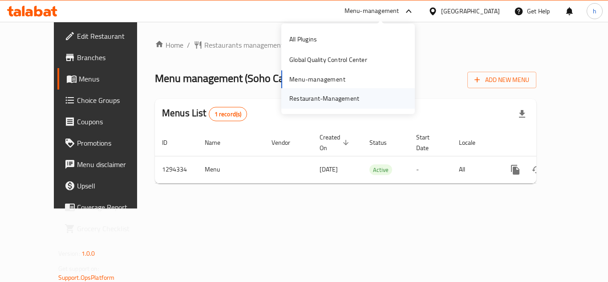
click at [364, 100] on div "Restaurant-Management" at bounding box center [324, 98] width 84 height 20
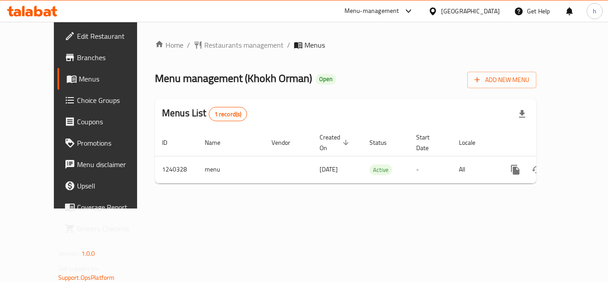
click at [478, 13] on div "[GEOGRAPHIC_DATA]" at bounding box center [470, 11] width 59 height 10
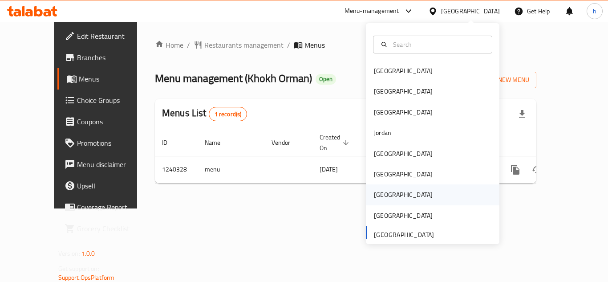
click at [407, 192] on div "[GEOGRAPHIC_DATA]" at bounding box center [433, 194] width 134 height 20
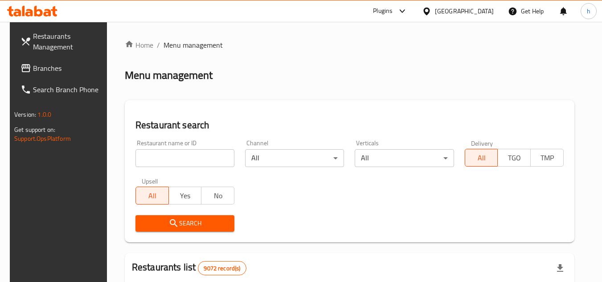
click at [33, 63] on span "Branches" at bounding box center [68, 68] width 70 height 11
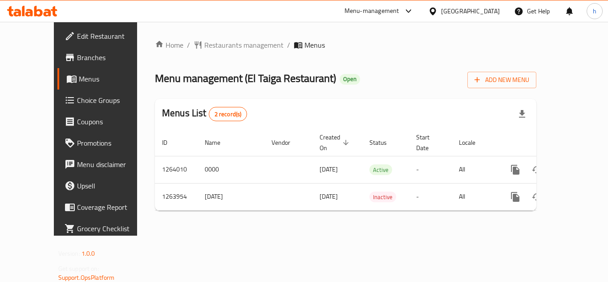
click at [489, 11] on div "[GEOGRAPHIC_DATA]" at bounding box center [470, 11] width 59 height 10
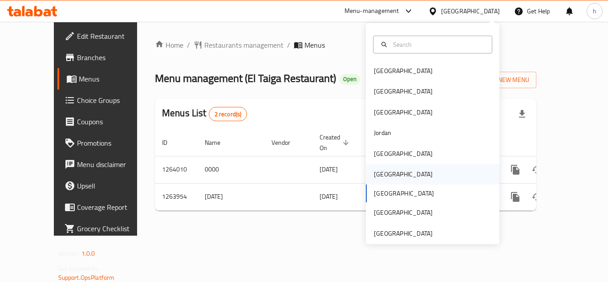
click at [406, 175] on div "[GEOGRAPHIC_DATA]" at bounding box center [433, 174] width 134 height 20
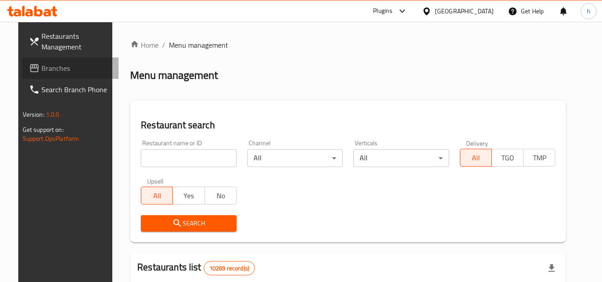
click at [41, 63] on span "Branches" at bounding box center [76, 68] width 70 height 11
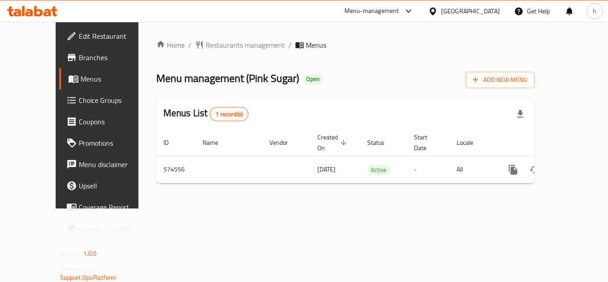
click at [490, 15] on div "[GEOGRAPHIC_DATA]" at bounding box center [470, 11] width 59 height 10
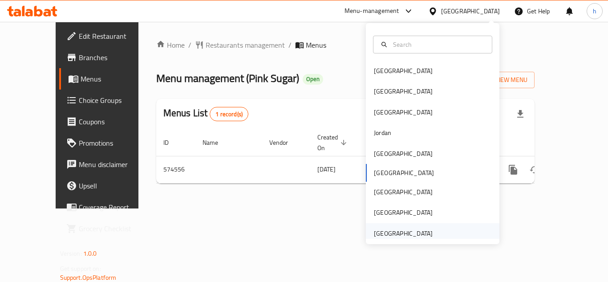
click at [387, 236] on div "[GEOGRAPHIC_DATA]" at bounding box center [403, 233] width 59 height 10
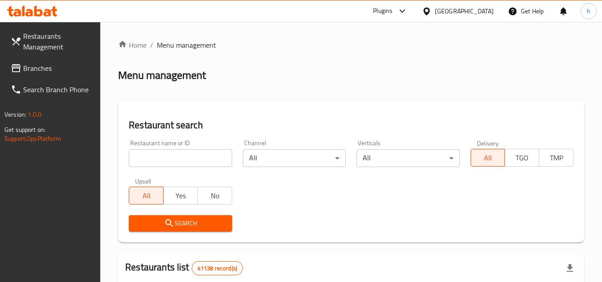
click at [43, 68] on span "Branches" at bounding box center [58, 68] width 70 height 11
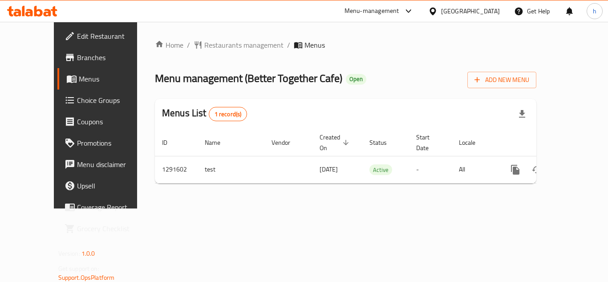
click at [480, 11] on div "[GEOGRAPHIC_DATA]" at bounding box center [470, 11] width 59 height 10
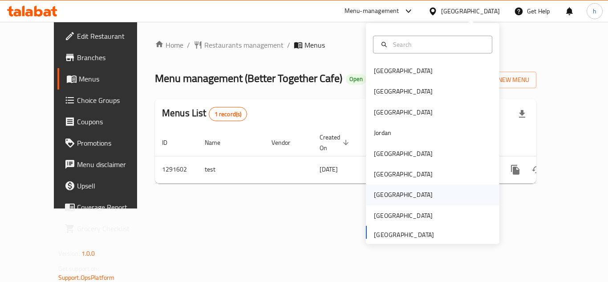
click at [378, 191] on div "[GEOGRAPHIC_DATA]" at bounding box center [403, 195] width 59 height 10
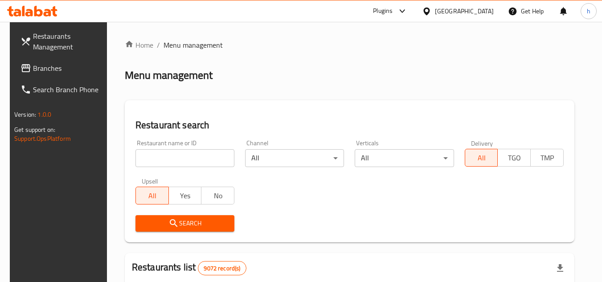
click at [69, 69] on span "Branches" at bounding box center [68, 68] width 70 height 11
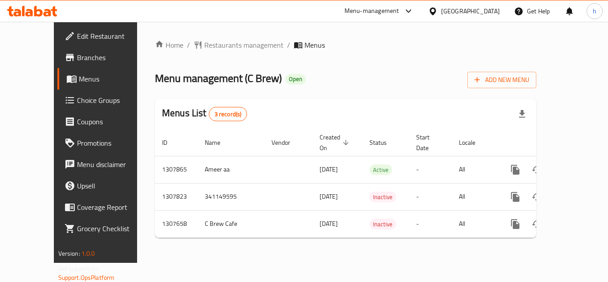
click at [494, 9] on div "[GEOGRAPHIC_DATA]" at bounding box center [470, 11] width 59 height 10
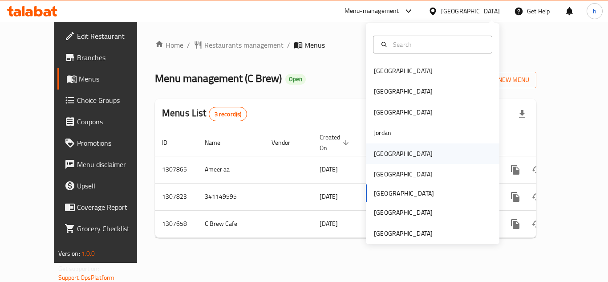
click at [399, 152] on div "[GEOGRAPHIC_DATA]" at bounding box center [433, 153] width 134 height 20
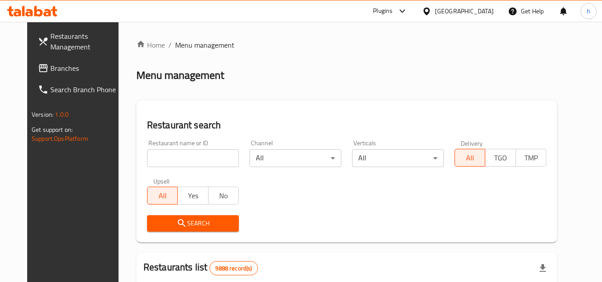
click at [50, 63] on span "Branches" at bounding box center [85, 68] width 70 height 11
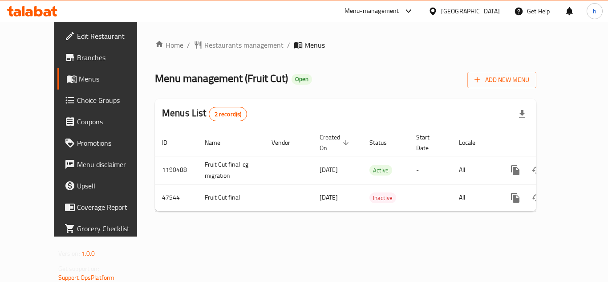
click at [414, 9] on icon at bounding box center [408, 11] width 11 height 11
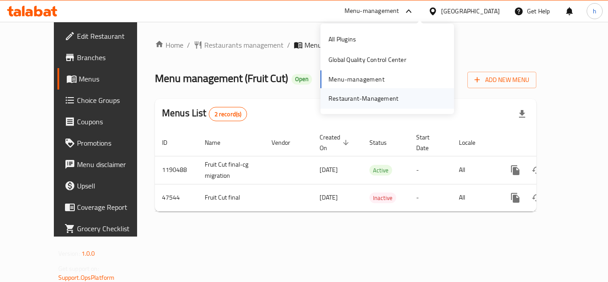
click at [422, 96] on div "Restaurant-Management" at bounding box center [388, 98] width 134 height 20
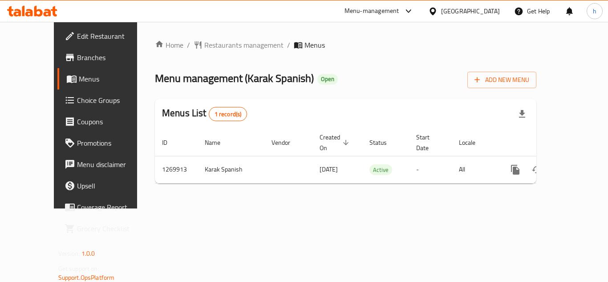
click at [488, 14] on div "[GEOGRAPHIC_DATA]" at bounding box center [470, 11] width 59 height 10
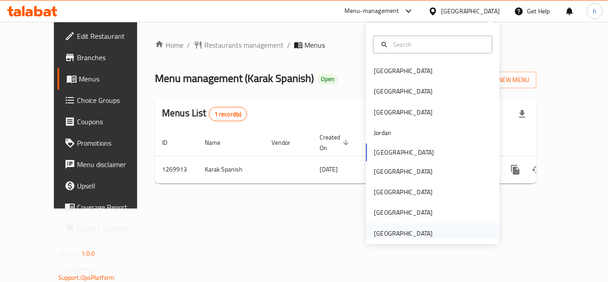
click at [440, 229] on div "[GEOGRAPHIC_DATA]" at bounding box center [433, 233] width 134 height 20
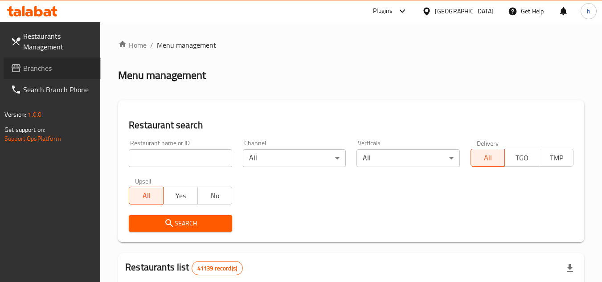
click at [29, 64] on span "Branches" at bounding box center [58, 68] width 70 height 11
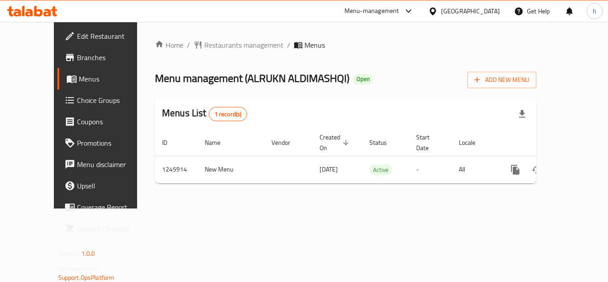
click at [458, 12] on div "[GEOGRAPHIC_DATA]" at bounding box center [470, 11] width 59 height 10
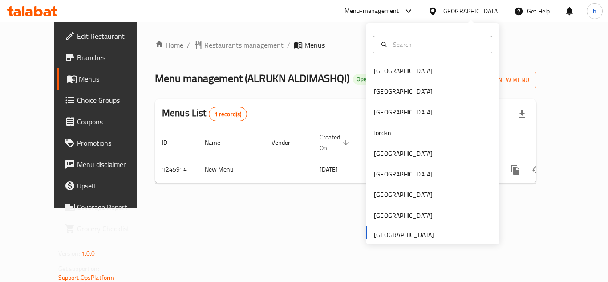
click at [387, 8] on div "Menu-management" at bounding box center [372, 11] width 55 height 11
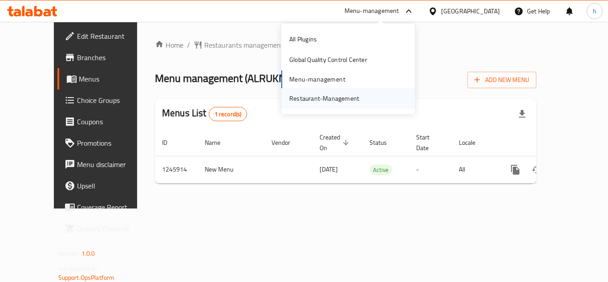
click at [374, 98] on div "Restaurant-Management" at bounding box center [348, 98] width 134 height 20
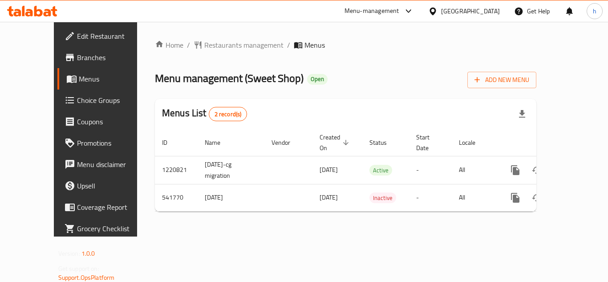
click at [491, 11] on div "[GEOGRAPHIC_DATA]" at bounding box center [470, 11] width 59 height 10
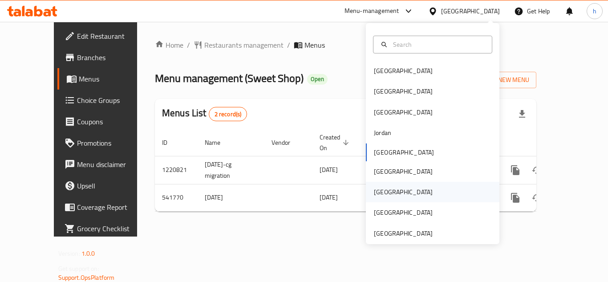
click at [389, 189] on div "[GEOGRAPHIC_DATA]" at bounding box center [403, 192] width 73 height 20
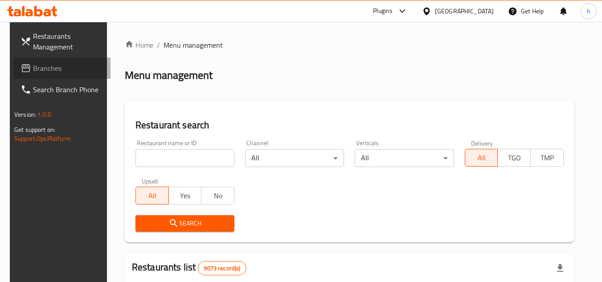
click at [33, 72] on span "Branches" at bounding box center [68, 68] width 70 height 11
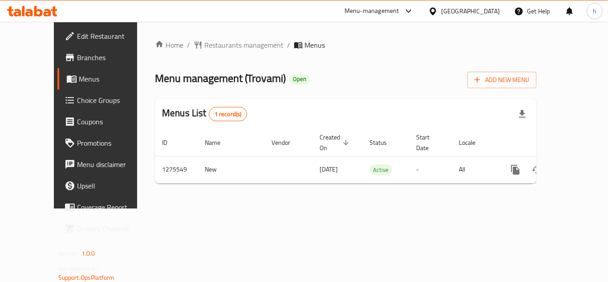
click at [399, 14] on div "Menu-management" at bounding box center [372, 11] width 55 height 11
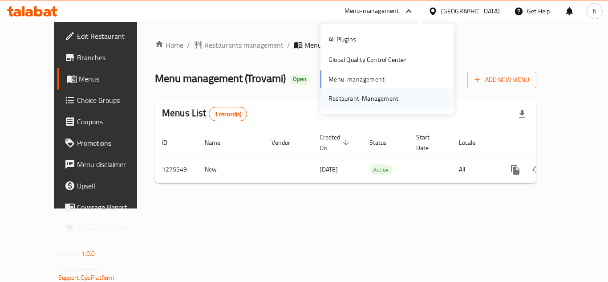
click at [416, 101] on div "Restaurant-Management" at bounding box center [388, 98] width 134 height 20
